Goal: Contribute content: Add original content to the website for others to see

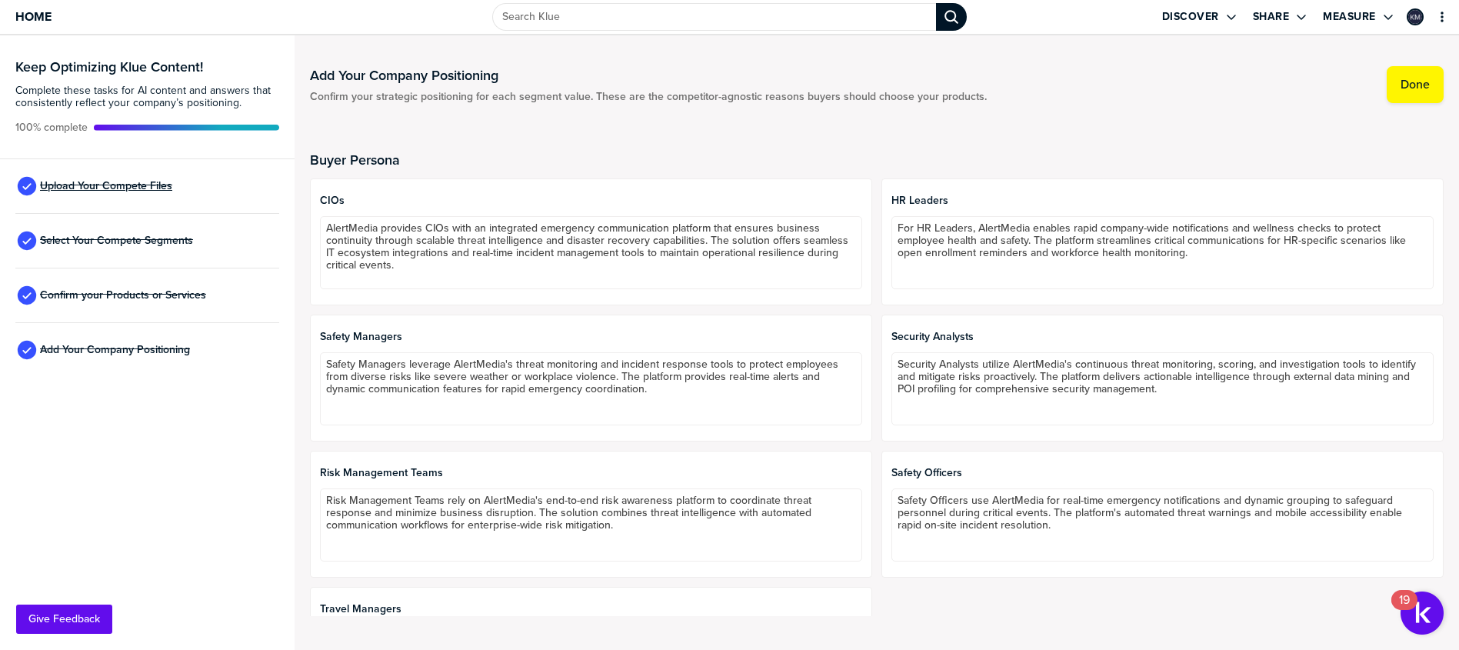
click at [141, 184] on span "Upload Your Compete Files" at bounding box center [106, 186] width 132 height 12
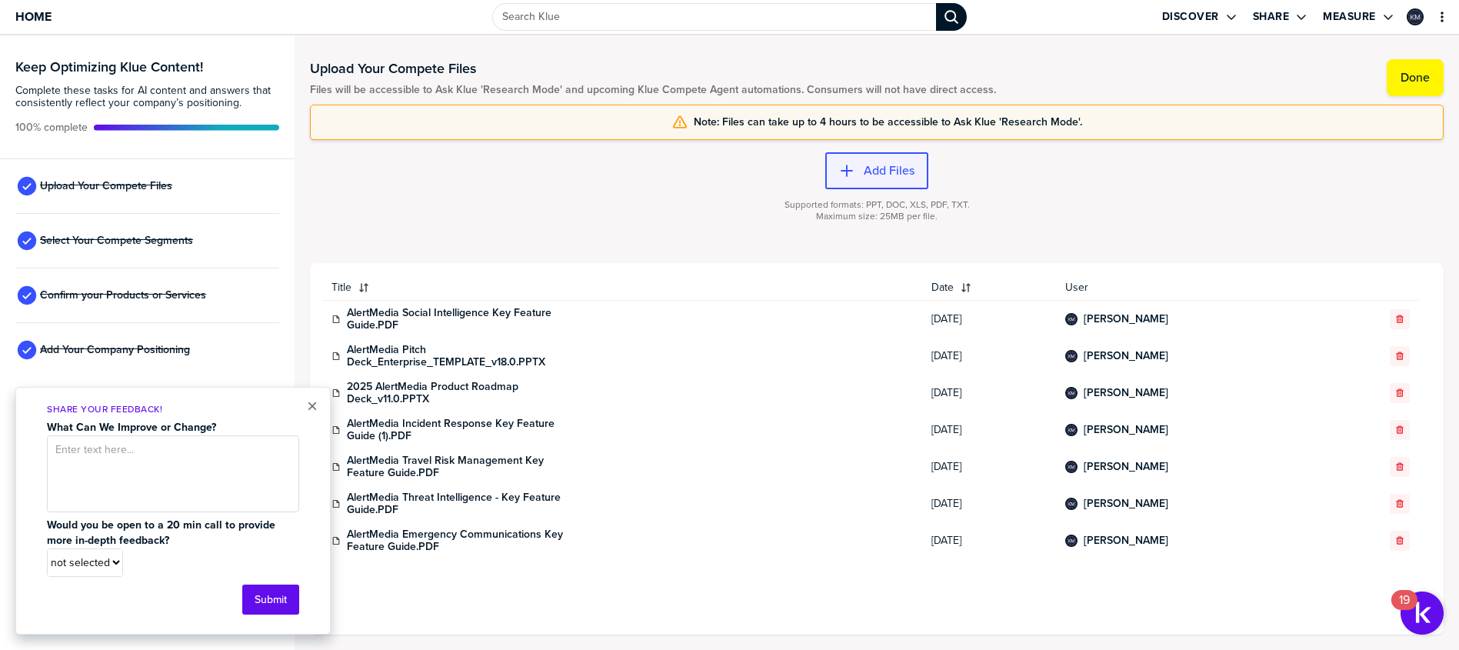
click at [853, 163] on icon "button" at bounding box center [846, 170] width 15 height 15
click at [592, 222] on div at bounding box center [877, 226] width 1134 height 9
click at [873, 168] on label "Add Files" at bounding box center [889, 170] width 51 height 15
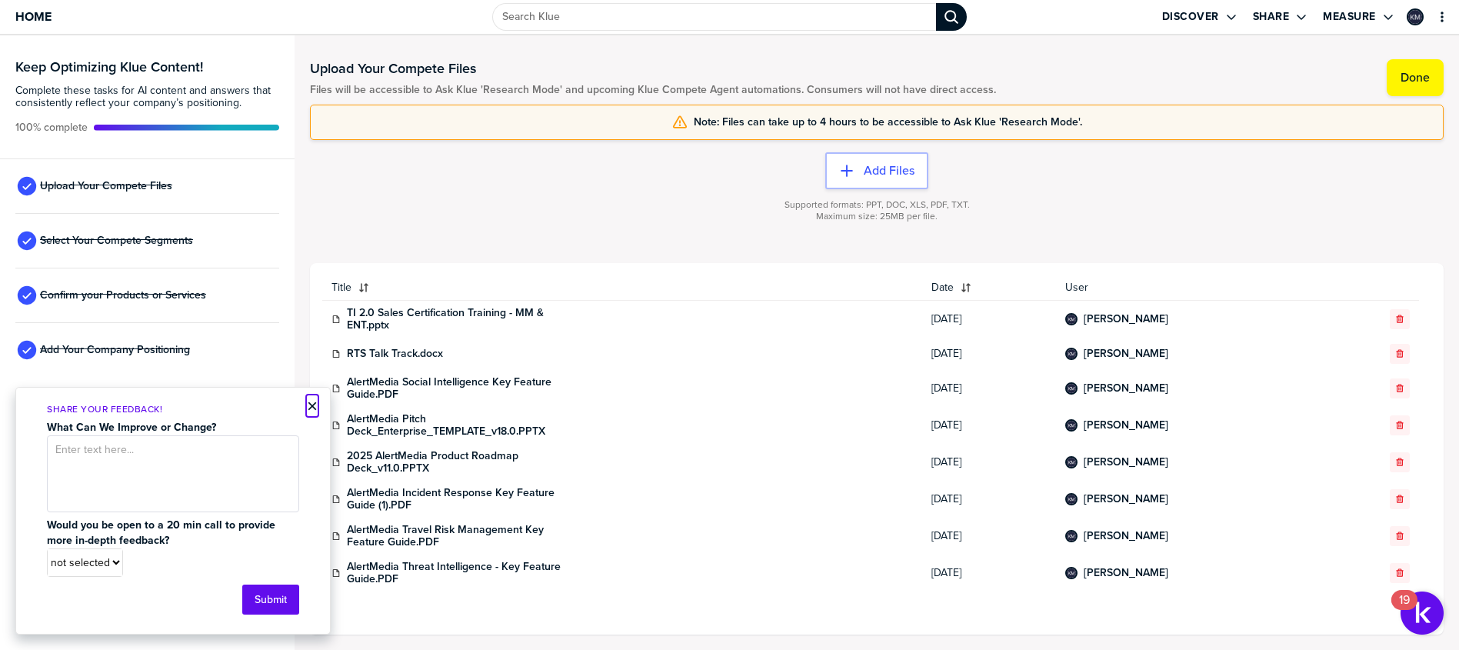
click at [312, 408] on button "×" at bounding box center [312, 406] width 11 height 18
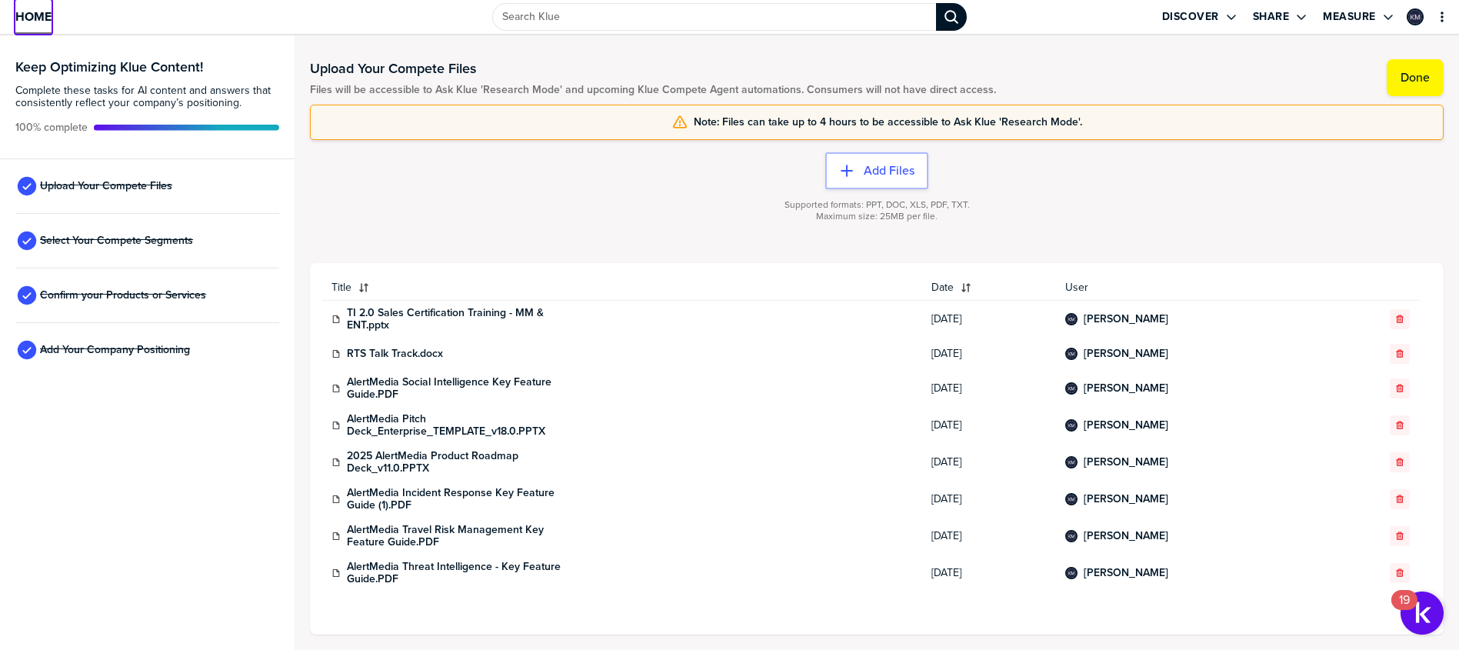
click at [42, 16] on span "Home" at bounding box center [33, 16] width 36 height 13
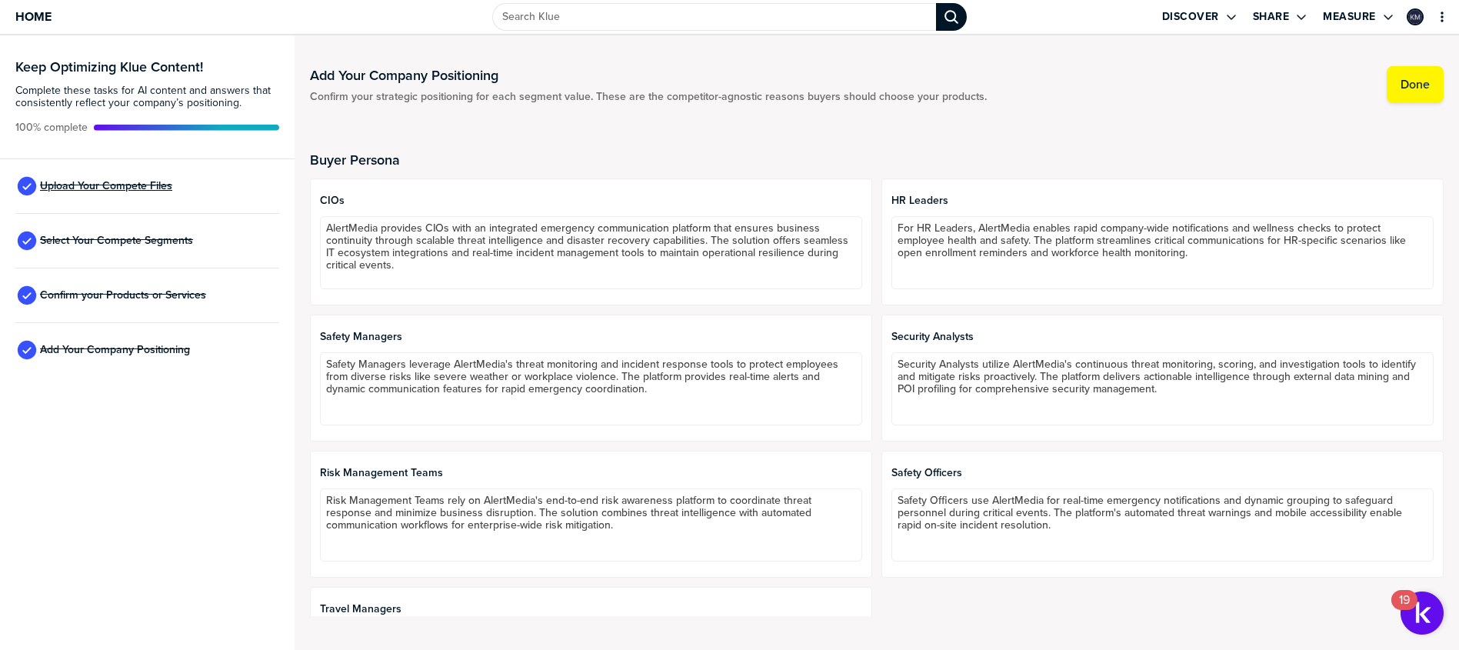
click at [125, 182] on span "Upload Your Compete Files" at bounding box center [106, 186] width 132 height 12
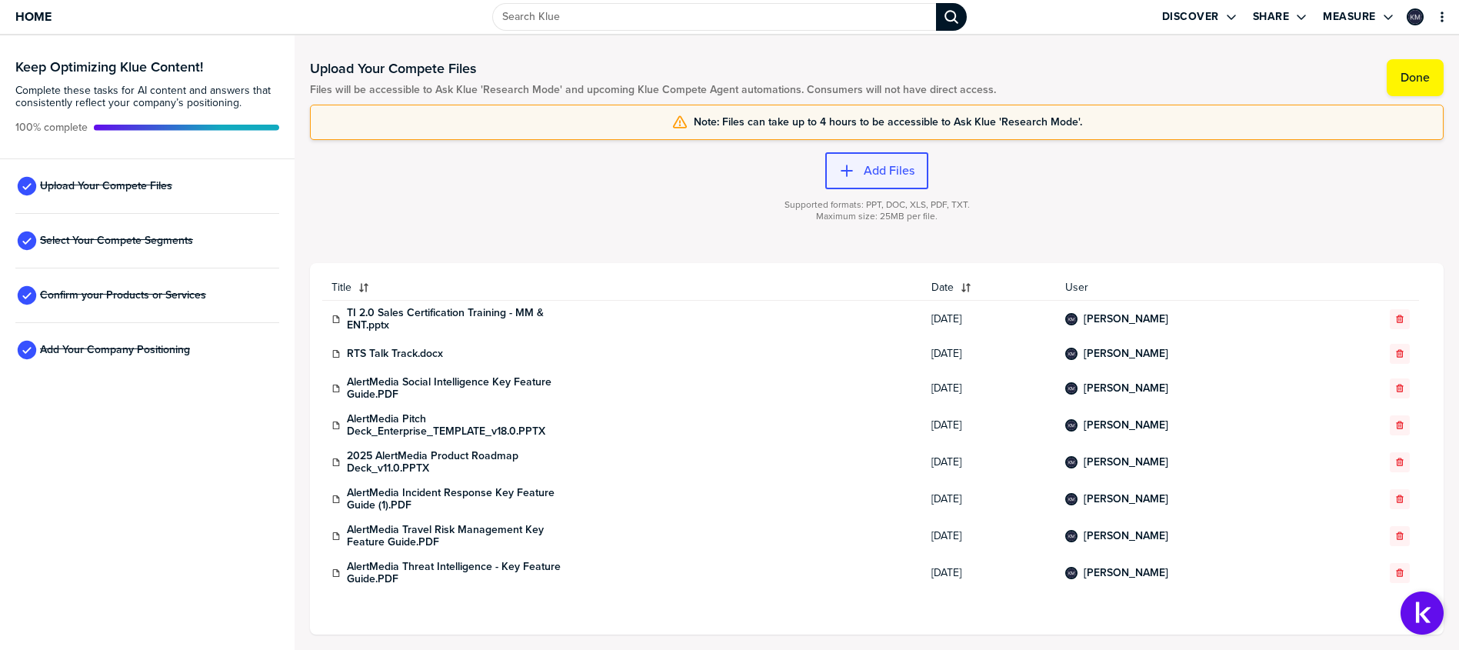
click at [855, 172] on div "button" at bounding box center [859, 170] width 9 height 15
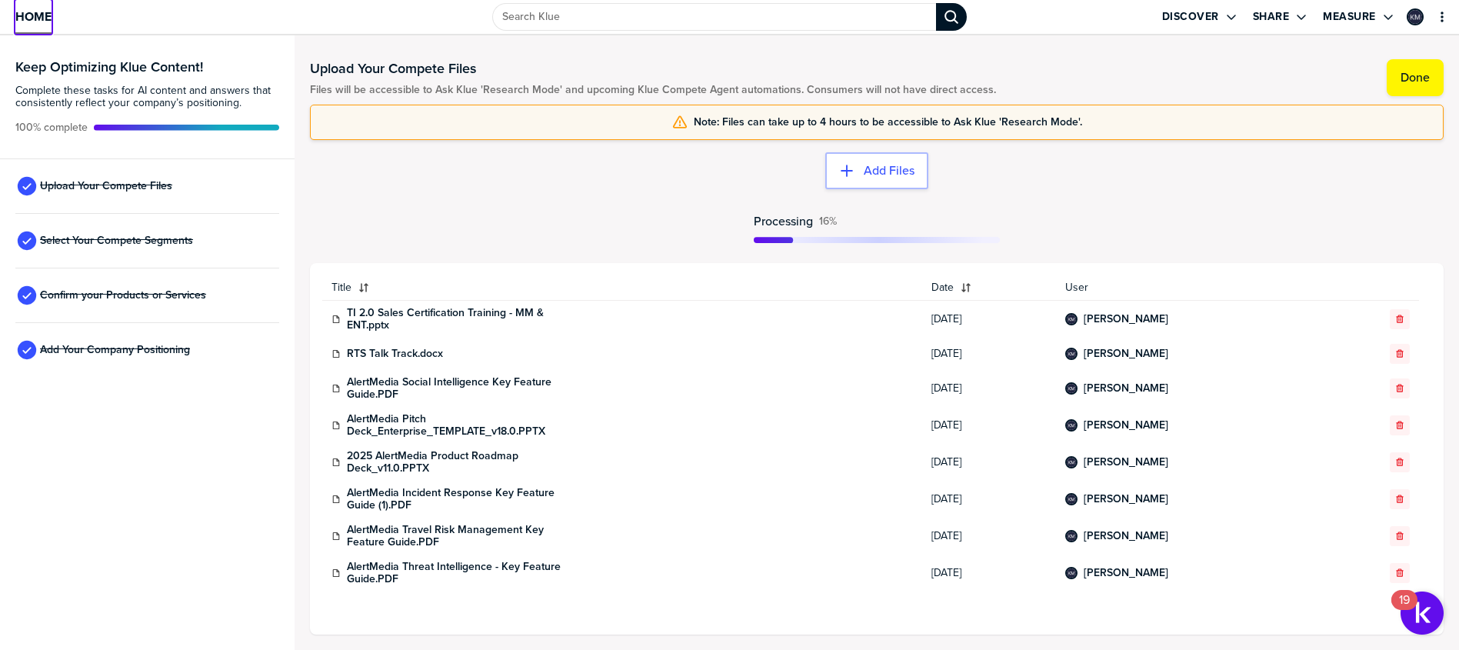
click at [31, 10] on span "Home" at bounding box center [33, 16] width 36 height 13
